Goal: Browse casually

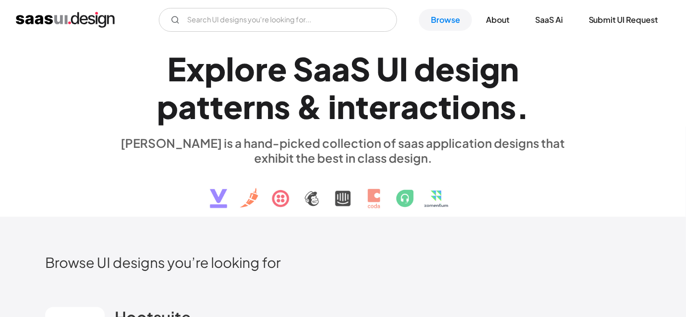
click at [173, 172] on div "E x p l o r e S a a S U I d e s i g n p a t t e r n s & i n t e r a c t i o n s…" at bounding box center [343, 129] width 457 height 178
click at [156, 183] on div "E x p l o r e S a a S U I d e s i g n p a t t e r n s & i n t e r a c t i o n s…" at bounding box center [343, 129] width 457 height 178
click at [69, 181] on div "E x p l o r e S a a S U I d e s i g n p a t t e r n s & i n t e r a c t i o n s…" at bounding box center [343, 129] width 596 height 178
click at [131, 167] on div "E x p l o r e S a a S U I d e s i g n p a t t e r n s & i n t e r a c t i o n s…" at bounding box center [343, 129] width 457 height 178
click at [79, 158] on div "E x p l o r e S a a S U I d e s i g n p a t t e r n s & i n t e r a c t i o n s…" at bounding box center [343, 129] width 596 height 178
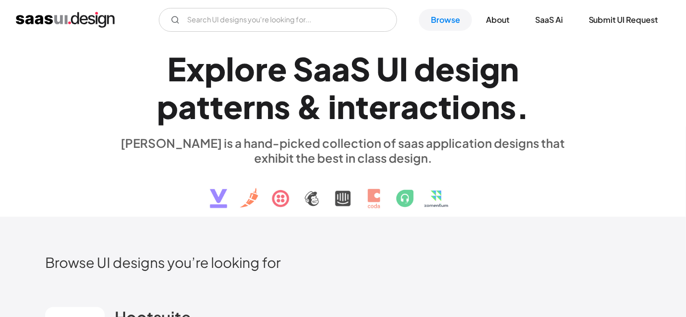
click at [40, 150] on div "E x p l o r e S a a S U I d e s i g n p a t t e r n s & i n t e r a c t i o n s…" at bounding box center [343, 129] width 686 height 178
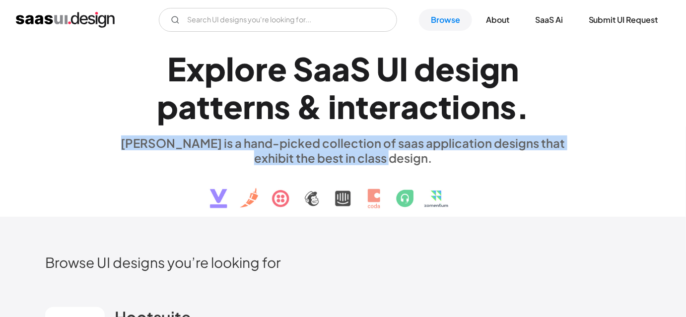
drag, startPoint x: 122, startPoint y: 144, endPoint x: 412, endPoint y: 158, distance: 289.9
click at [412, 158] on div "[PERSON_NAME] is a hand-picked collection of saas application designs that exhi…" at bounding box center [343, 151] width 457 height 30
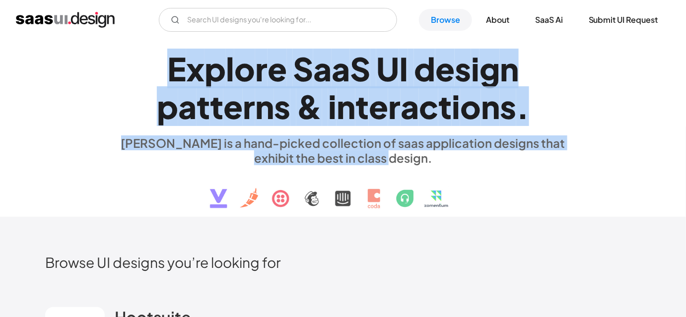
drag, startPoint x: 169, startPoint y: 68, endPoint x: 402, endPoint y: 159, distance: 249.9
click at [402, 159] on div "E x p l o r e S a a S U I d e s i g n p a t t e r n s & i n t e r a c t i o n s…" at bounding box center [343, 129] width 457 height 178
click at [402, 159] on div "[PERSON_NAME] is a hand-picked collection of saas application designs that exhi…" at bounding box center [343, 151] width 457 height 30
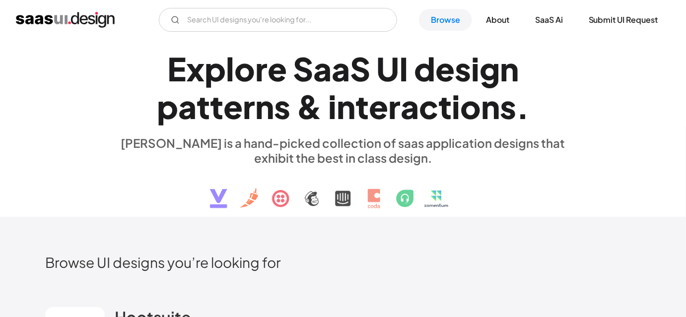
click at [344, 173] on img at bounding box center [343, 191] width 301 height 52
click at [181, 183] on div "E x p l o r e S a a S U I d e s i g n p a t t e r n s & i n t e r a c t i o n s…" at bounding box center [343, 129] width 457 height 178
click at [43, 94] on div "E x p l o r e S a a S U I d e s i g n p a t t e r n s & i n t e r a c t i o n s…" at bounding box center [343, 129] width 686 height 178
click at [60, 101] on div "E x p l o r e S a a S U I d e s i g n p a t t e r n s & i n t e r a c t i o n s…" at bounding box center [343, 129] width 596 height 178
click at [126, 194] on div "E x p l o r e S a a S U I d e s i g n p a t t e r n s & i n t e r a c t i o n s…" at bounding box center [343, 129] width 457 height 178
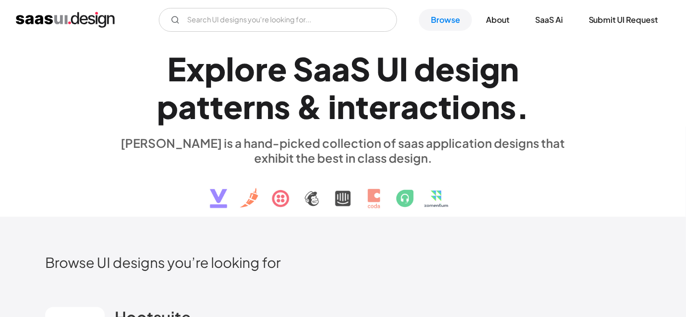
click at [66, 181] on div "E x p l o r e S a a S U I d e s i g n p a t t e r n s & i n t e r a c t i o n s…" at bounding box center [343, 129] width 596 height 178
click at [123, 179] on div "E x p l o r e S a a S U I d e s i g n p a t t e r n s & i n t e r a c t i o n s…" at bounding box center [343, 129] width 457 height 178
click at [125, 179] on div "E x p l o r e S a a S U I d e s i g n p a t t e r n s & i n t e r a c t i o n s…" at bounding box center [343, 129] width 457 height 178
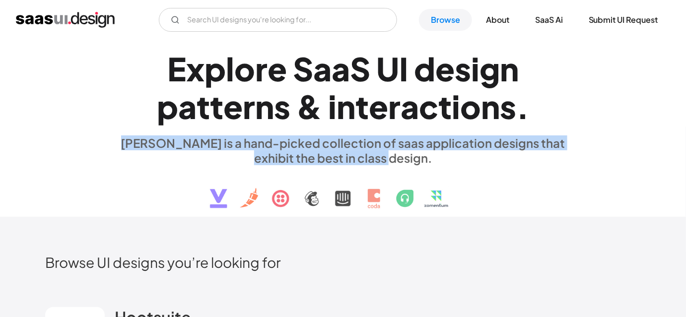
drag, startPoint x: 123, startPoint y: 144, endPoint x: 400, endPoint y: 161, distance: 277.2
click at [400, 161] on div "[PERSON_NAME] is a hand-picked collection of saas application designs that exhi…" at bounding box center [343, 151] width 457 height 30
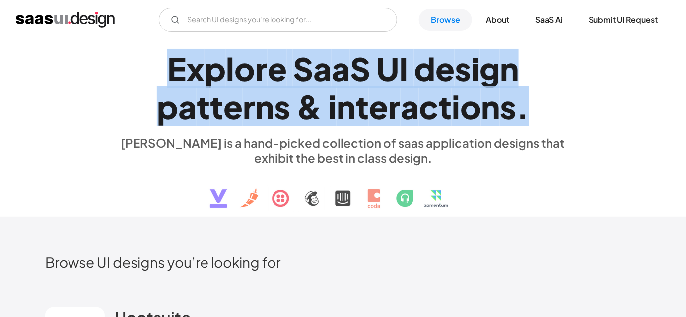
drag, startPoint x: 169, startPoint y: 71, endPoint x: 525, endPoint y: 100, distance: 356.8
click at [525, 100] on h1 "E x p l o r e S a a S U I d e s i g n p a t t e r n s & i n t e r a c t i o n s…" at bounding box center [343, 88] width 457 height 76
click at [525, 100] on div "." at bounding box center [523, 106] width 13 height 38
drag, startPoint x: 525, startPoint y: 100, endPoint x: 159, endPoint y: 62, distance: 367.6
click at [159, 62] on h1 "E x p l o r e S a a S U I d e s i g n p a t t e r n s & i n t e r a c t i o n s…" at bounding box center [343, 88] width 457 height 76
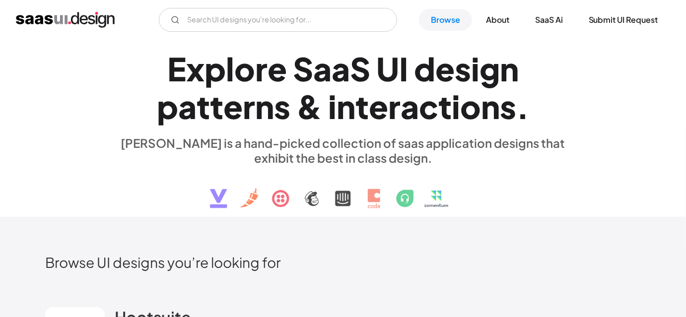
click at [159, 62] on h1 "E x p l o r e S a a S U I d e s i g n p a t t e r n s & i n t e r a c t i o n s…" at bounding box center [343, 88] width 457 height 76
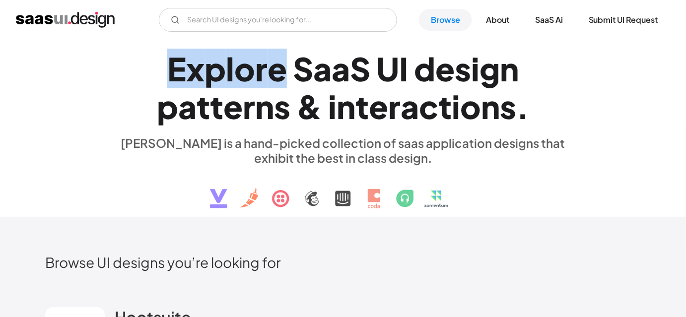
drag, startPoint x: 159, startPoint y: 62, endPoint x: 221, endPoint y: 72, distance: 62.0
click at [221, 72] on h1 "E x p l o r e S a a S U I d e s i g n p a t t e r n s & i n t e r a c t i o n s…" at bounding box center [343, 88] width 457 height 76
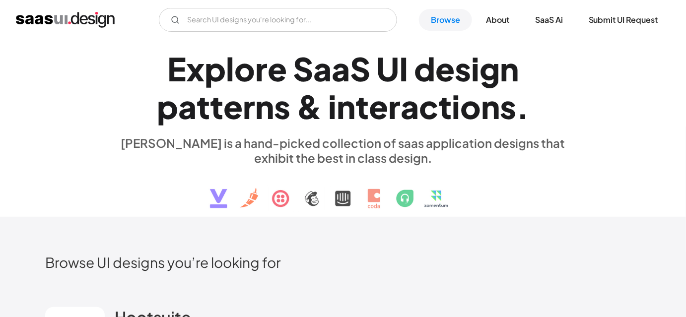
click at [293, 82] on div "S" at bounding box center [303, 69] width 20 height 38
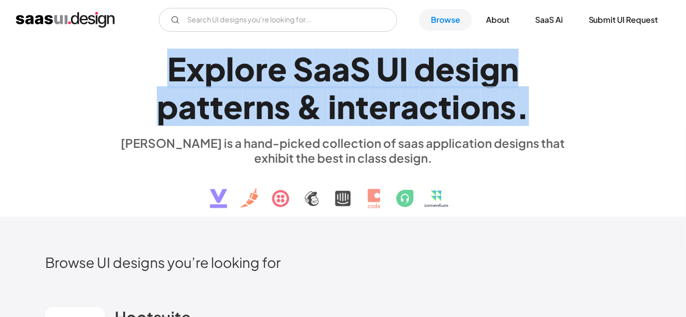
drag, startPoint x: 172, startPoint y: 65, endPoint x: 530, endPoint y: 113, distance: 361.3
click at [530, 113] on h1 "E x p l o r e S a a S U I d e s i g n p a t t e r n s & i n t e r a c t i o n s…" at bounding box center [343, 88] width 457 height 76
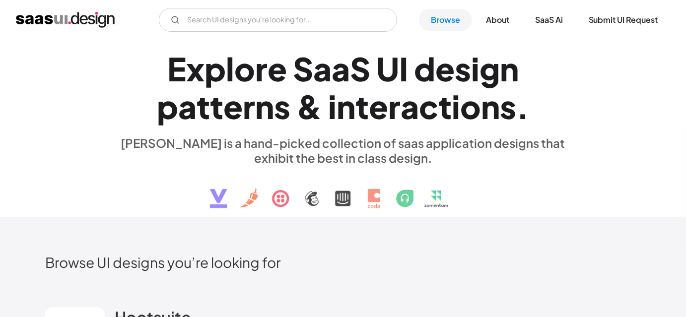
click at [530, 113] on h1 "E x p l o r e S a a S U I d e s i g n p a t t e r n s & i n t e r a c t i o n s…" at bounding box center [343, 88] width 457 height 76
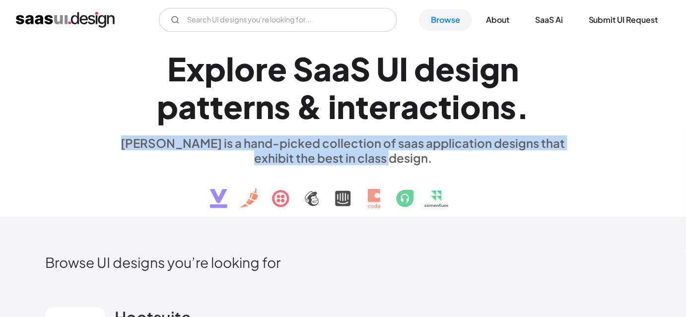
drag, startPoint x: 106, startPoint y: 141, endPoint x: 398, endPoint y: 161, distance: 292.8
click at [398, 161] on div "E x p l o r e S a a S U I d e s i g n p a t t e r n s & i n t e r a c t i o n s…" at bounding box center [343, 129] width 596 height 178
click at [398, 161] on div "[PERSON_NAME] is a hand-picked collection of saas application designs that exhi…" at bounding box center [343, 151] width 457 height 30
drag, startPoint x: 400, startPoint y: 157, endPoint x: 152, endPoint y: 148, distance: 248.5
click at [152, 148] on div "[PERSON_NAME] is a hand-picked collection of saas application designs that exhi…" at bounding box center [343, 151] width 457 height 30
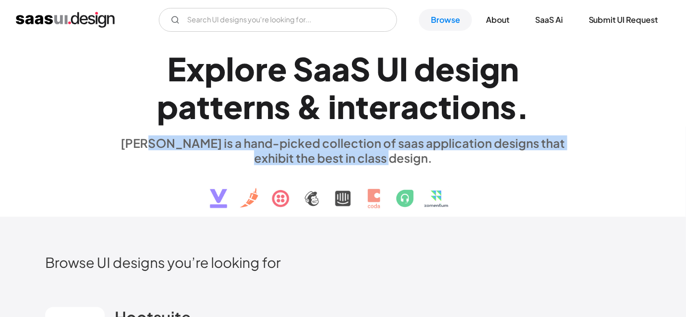
click at [149, 145] on div "[PERSON_NAME] is a hand-picked collection of saas application designs that exhi…" at bounding box center [343, 151] width 457 height 30
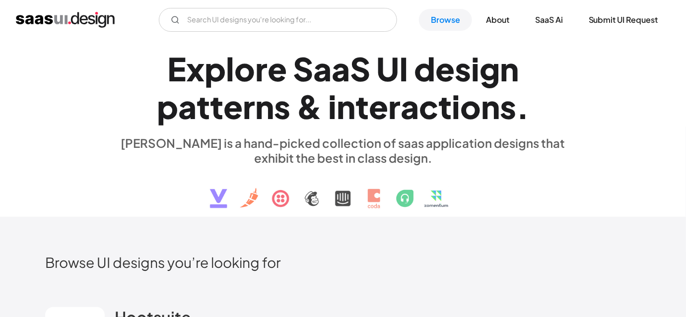
click at [148, 89] on h1 "E x p l o r e S a a S U I d e s i g n p a t t e r n s & i n t e r a c t i o n s…" at bounding box center [343, 88] width 457 height 76
click at [114, 95] on div "E x p l o r e S a a S U I d e s i g n p a t t e r n s & i n t e r a c t i o n s…" at bounding box center [343, 129] width 596 height 178
click at [74, 114] on div "E x p l o r e S a a S U I d e s i g n p a t t e r n s & i n t e r a c t i o n s…" at bounding box center [343, 129] width 596 height 178
click at [74, 137] on div "E x p l o r e S a a S U I d e s i g n p a t t e r n s & i n t e r a c t i o n s…" at bounding box center [343, 129] width 596 height 178
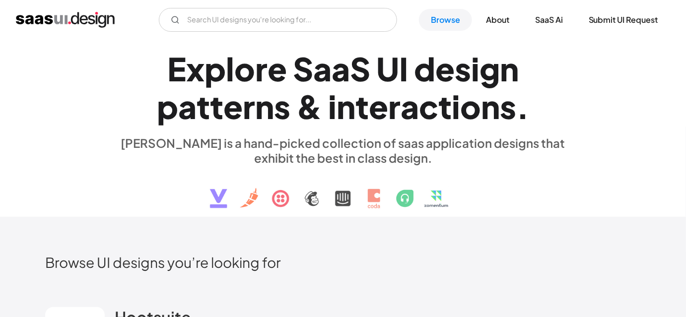
click at [71, 129] on div "E x p l o r e S a a S U I d e s i g n p a t t e r n s & i n t e r a c t i o n s…" at bounding box center [343, 129] width 596 height 178
click at [68, 131] on div "E x p l o r e S a a S U I d e s i g n p a t t e r n s & i n t e r a c t i o n s…" at bounding box center [343, 129] width 596 height 178
click at [76, 105] on div "E x p l o r e S a a S U I d e s i g n p a t t e r n s & i n t e r a c t i o n s…" at bounding box center [343, 129] width 596 height 178
click at [91, 80] on div "E x p l o r e S a a S U I d e s i g n p a t t e r n s & i n t e r a c t i o n s…" at bounding box center [343, 129] width 596 height 178
click at [48, 124] on div "E x p l o r e S a a S U I d e s i g n p a t t e r n s & i n t e r a c t i o n s…" at bounding box center [343, 129] width 596 height 178
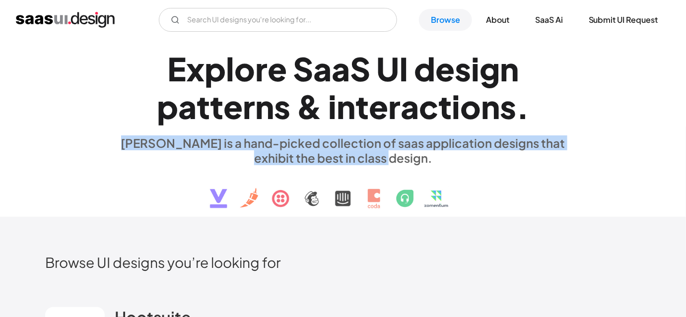
drag, startPoint x: 123, startPoint y: 145, endPoint x: 410, endPoint y: 162, distance: 287.1
click at [410, 162] on div "[PERSON_NAME] is a hand-picked collection of saas application designs that exhi…" at bounding box center [343, 151] width 457 height 30
drag, startPoint x: 402, startPoint y: 162, endPoint x: 125, endPoint y: 139, distance: 277.6
click at [125, 139] on div "[PERSON_NAME] is a hand-picked collection of saas application designs that exhi…" at bounding box center [343, 151] width 457 height 30
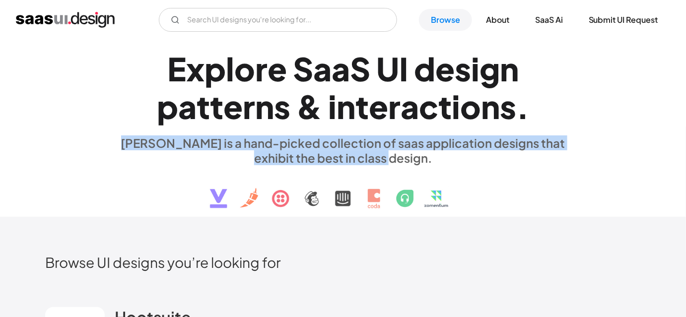
click at [125, 139] on div "[PERSON_NAME] is a hand-picked collection of saas application designs that exhi…" at bounding box center [343, 151] width 457 height 30
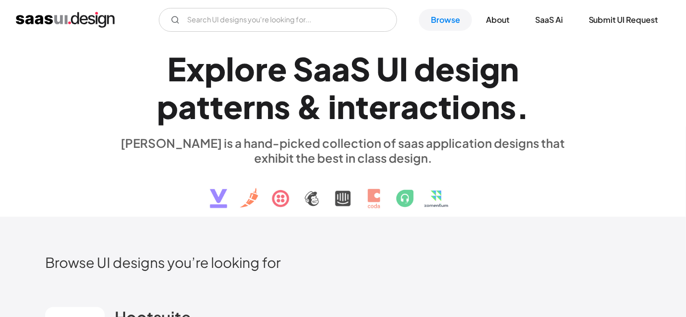
click at [125, 139] on div "[PERSON_NAME] is a hand-picked collection of saas application designs that exhi…" at bounding box center [343, 151] width 457 height 30
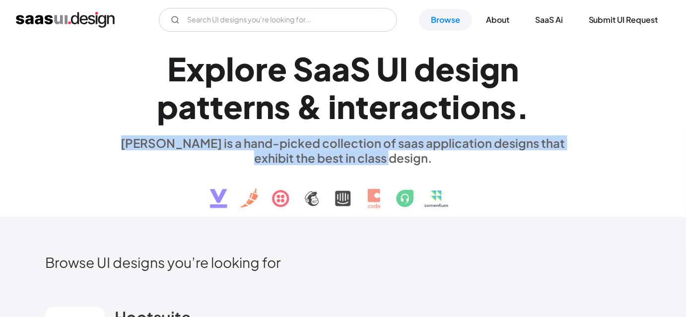
drag, startPoint x: 125, startPoint y: 139, endPoint x: 401, endPoint y: 157, distance: 276.8
click at [401, 157] on div "[PERSON_NAME] is a hand-picked collection of saas application designs that exhi…" at bounding box center [343, 151] width 457 height 30
drag, startPoint x: 401, startPoint y: 157, endPoint x: 85, endPoint y: 139, distance: 316.9
click at [85, 139] on div "E x p l o r e S a a S U I d e s i g n p a t t e r n s & i n t e r a c t i o n s…" at bounding box center [343, 129] width 596 height 178
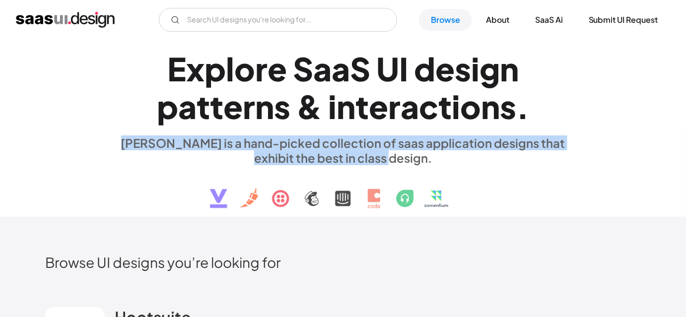
click at [126, 144] on div "[PERSON_NAME] is a hand-picked collection of saas application designs that exhi…" at bounding box center [343, 151] width 457 height 30
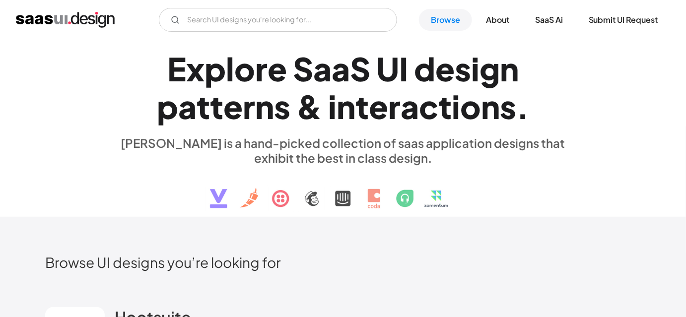
click at [126, 144] on div "[PERSON_NAME] is a hand-picked collection of saas application designs that exhi…" at bounding box center [343, 151] width 457 height 30
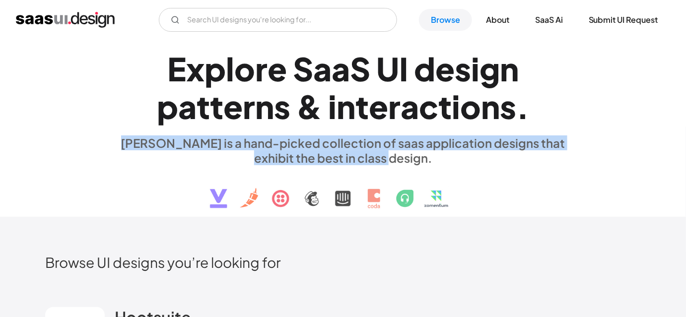
drag, startPoint x: 124, startPoint y: 145, endPoint x: 403, endPoint y: 155, distance: 279.8
click at [403, 155] on div "[PERSON_NAME] is a hand-picked collection of saas application designs that exhi…" at bounding box center [343, 151] width 457 height 30
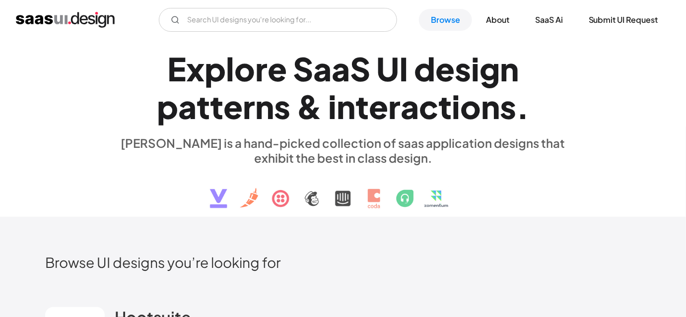
click at [406, 158] on div "[PERSON_NAME] is a hand-picked collection of saas application designs that exhi…" at bounding box center [343, 151] width 457 height 30
click at [139, 74] on h1 "E x p l o r e S a a S U I d e s i g n p a t t e r n s & i n t e r a c t i o n s…" at bounding box center [343, 88] width 457 height 76
click at [121, 69] on h1 "E x p l o r e S a a S U I d e s i g n p a t t e r n s & i n t e r a c t i o n s…" at bounding box center [343, 88] width 457 height 76
